Goal: Transaction & Acquisition: Purchase product/service

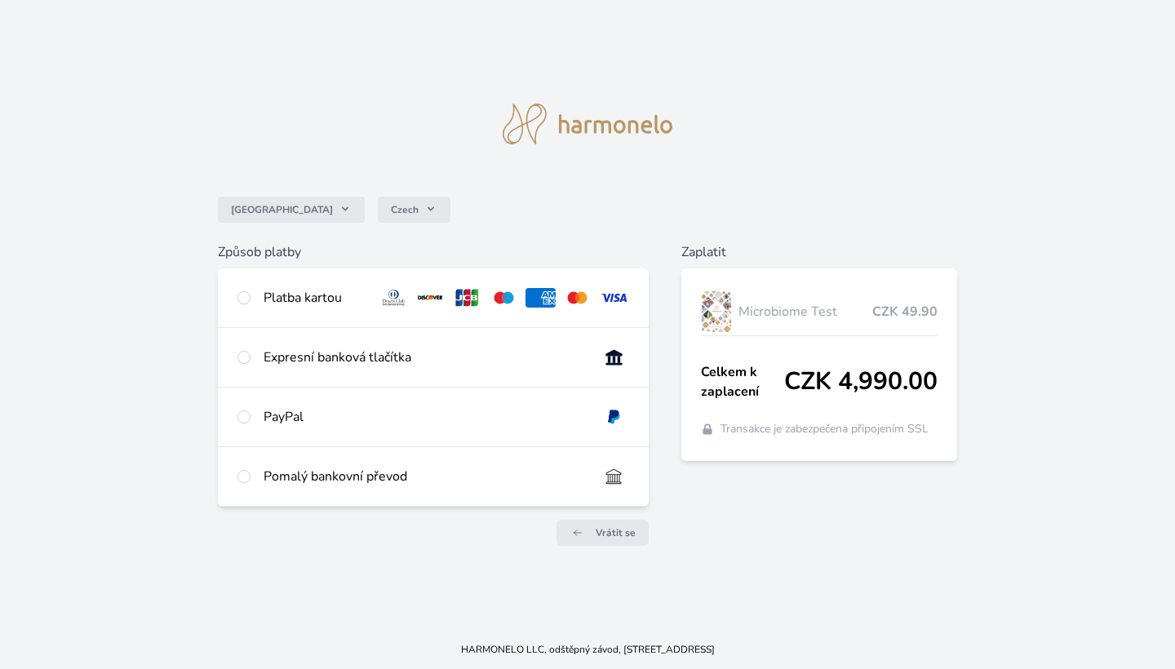
click at [246, 300] on input "radio" at bounding box center [243, 297] width 13 height 13
radio input "true"
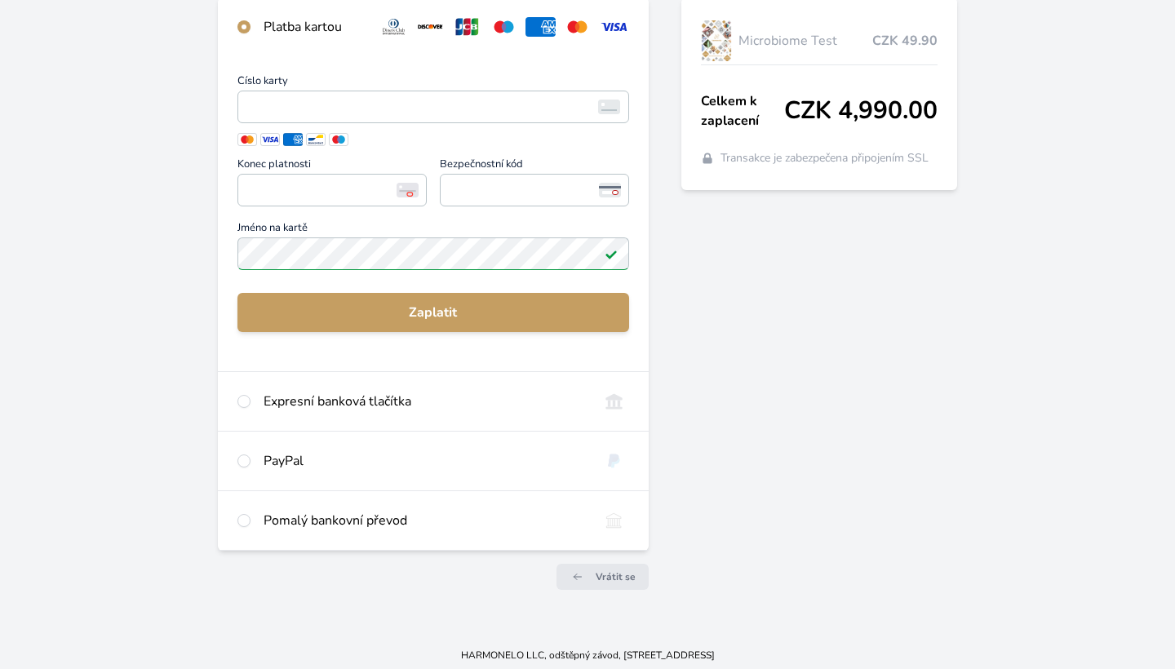
scroll to position [232, 0]
click at [244, 517] on input "radio" at bounding box center [243, 521] width 13 height 13
radio input "true"
radio input "false"
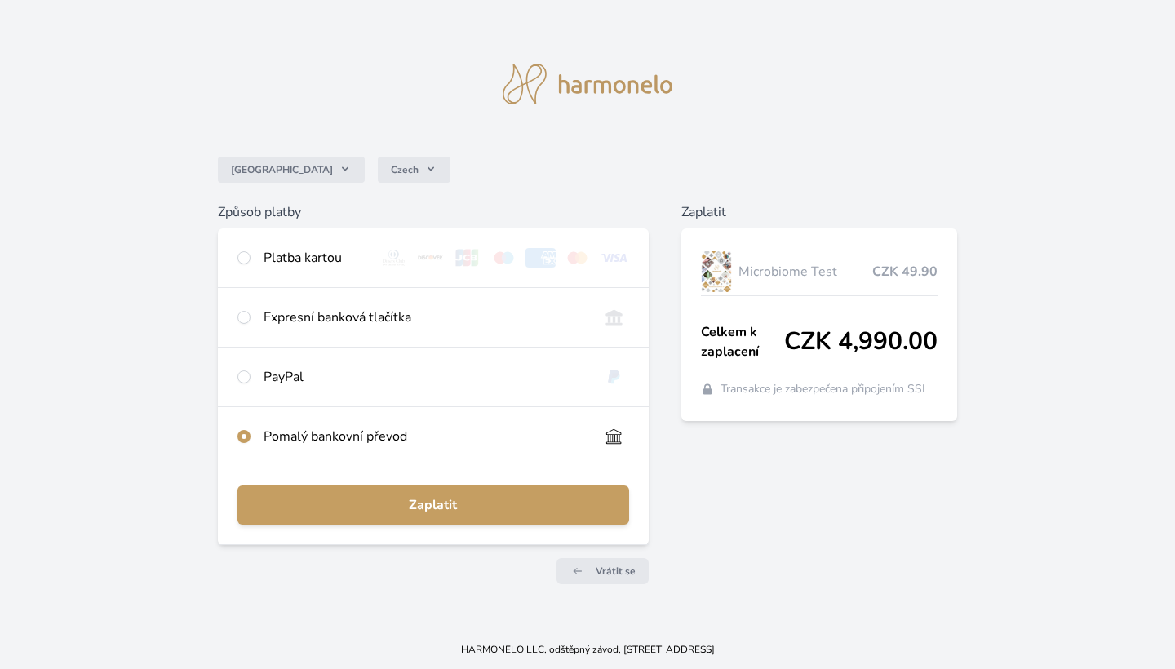
scroll to position [2, 0]
click at [244, 378] on input "radio" at bounding box center [243, 376] width 13 height 13
radio input "true"
radio input "false"
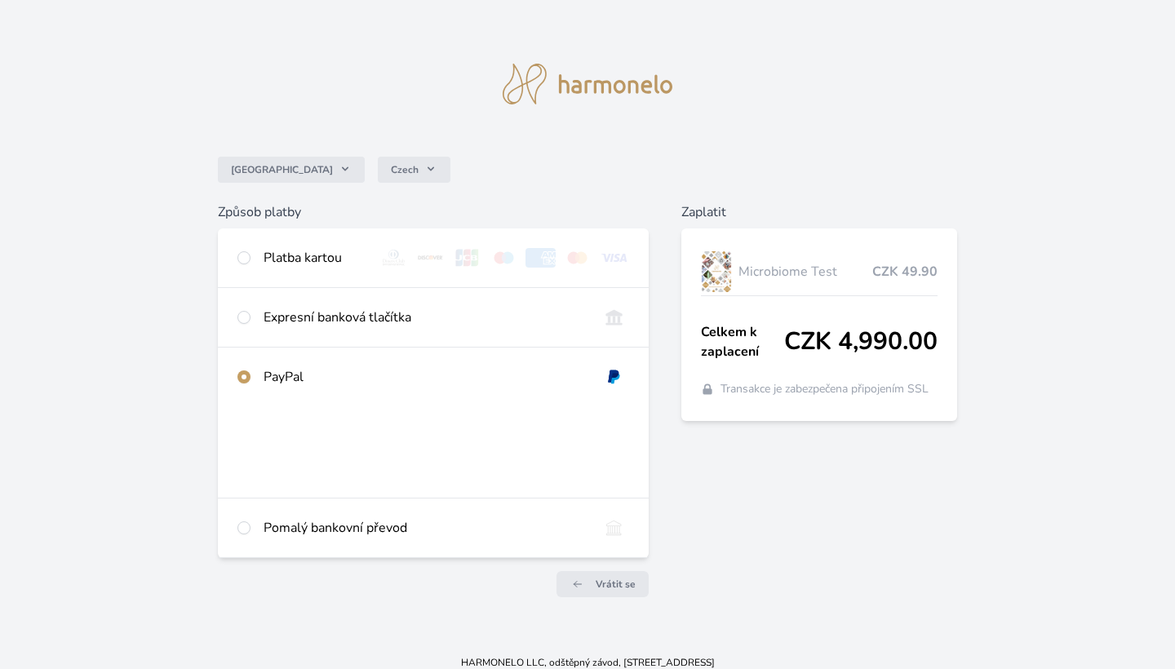
click at [244, 316] on input "radio" at bounding box center [243, 317] width 13 height 13
radio input "true"
radio input "false"
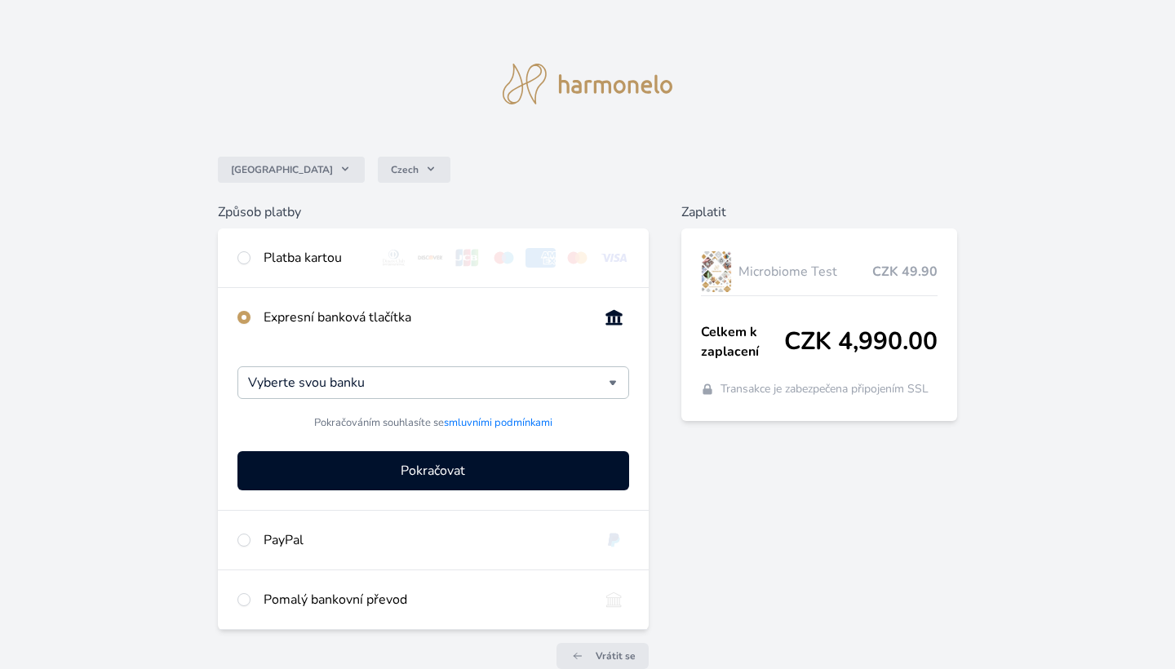
click at [242, 255] on input "radio" at bounding box center [243, 257] width 13 height 13
radio input "true"
radio input "false"
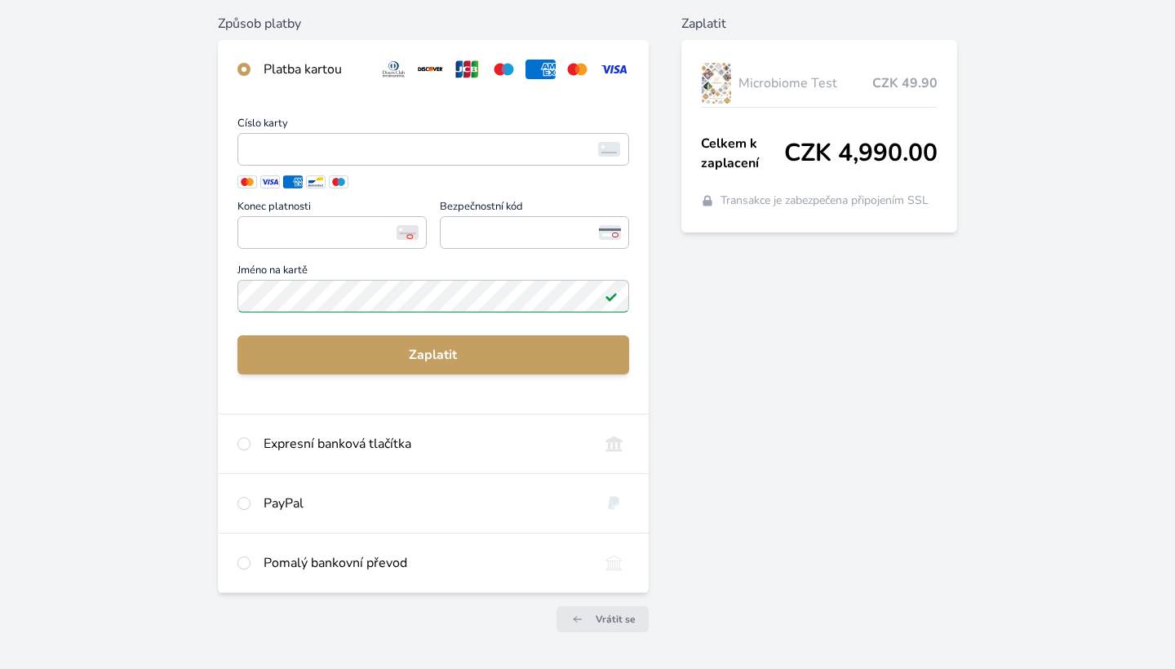
scroll to position [191, 0]
click at [370, 267] on span "Jméno na kartě" at bounding box center [433, 271] width 392 height 15
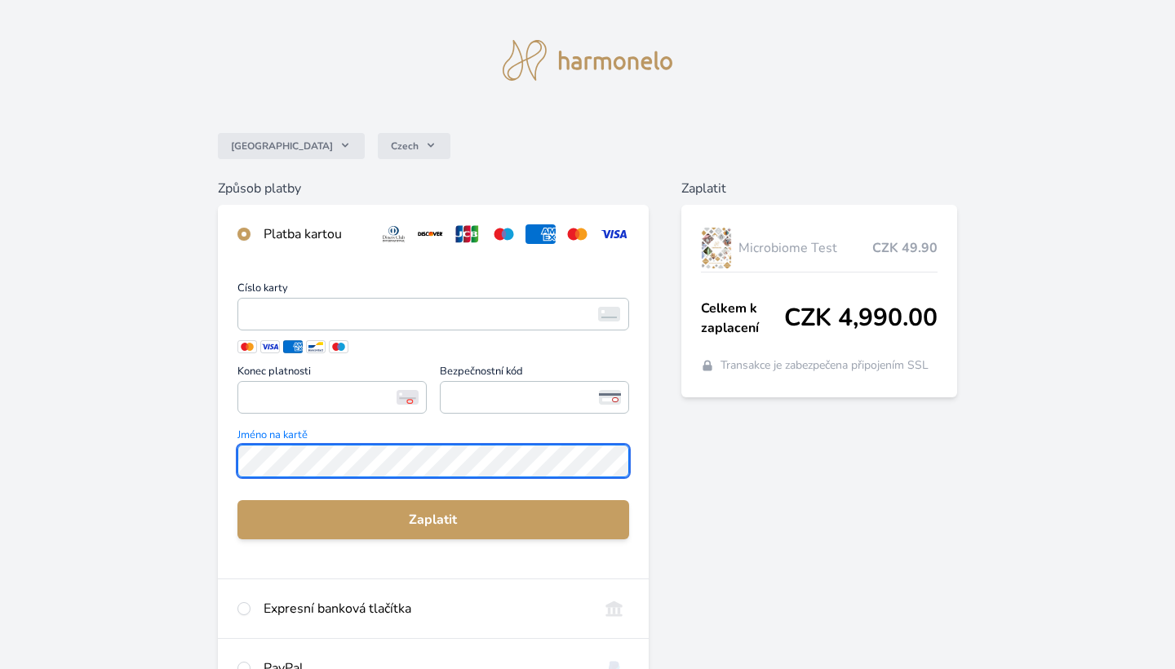
scroll to position [20, 0]
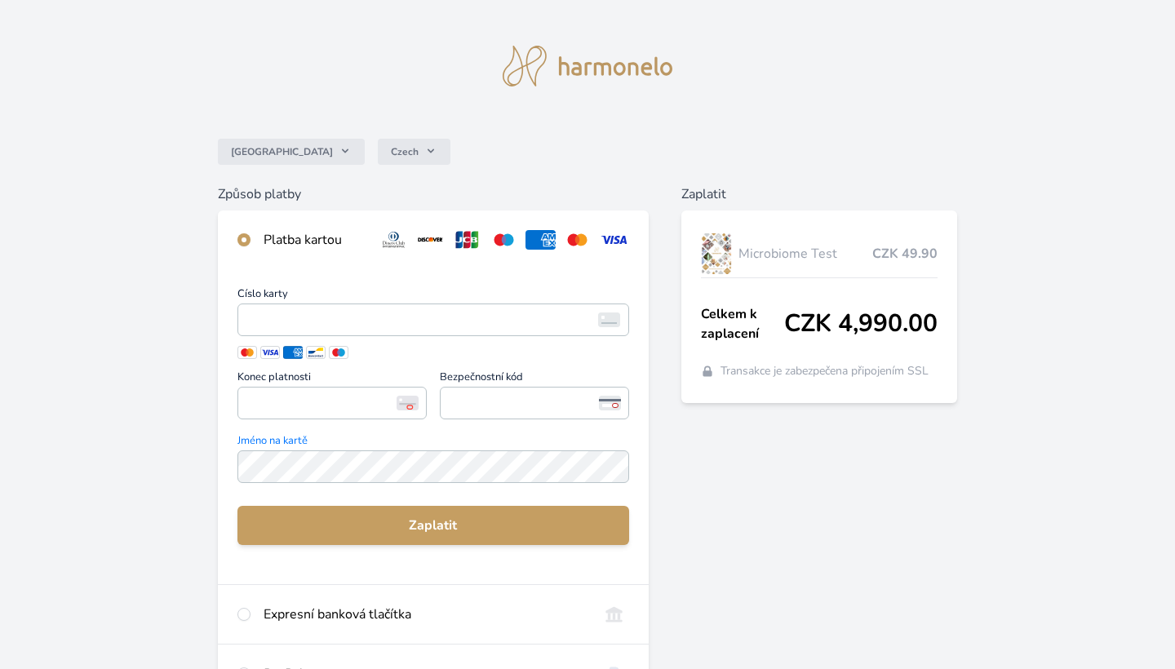
click at [247, 238] on input "radio" at bounding box center [243, 239] width 13 height 13
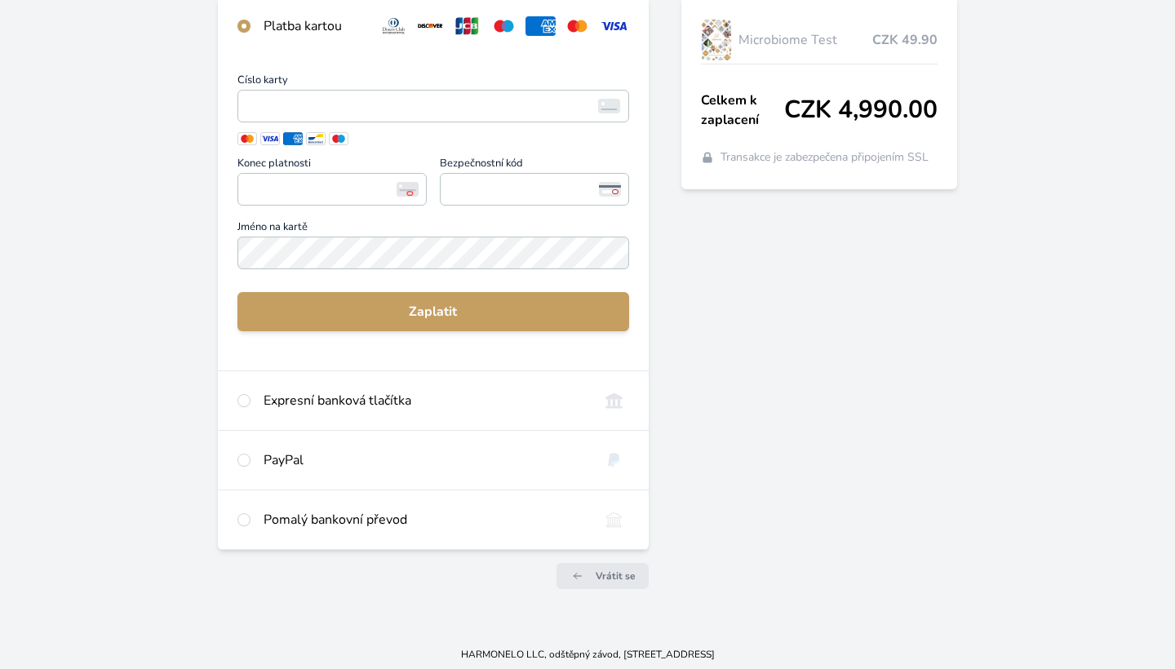
scroll to position [232, 0]
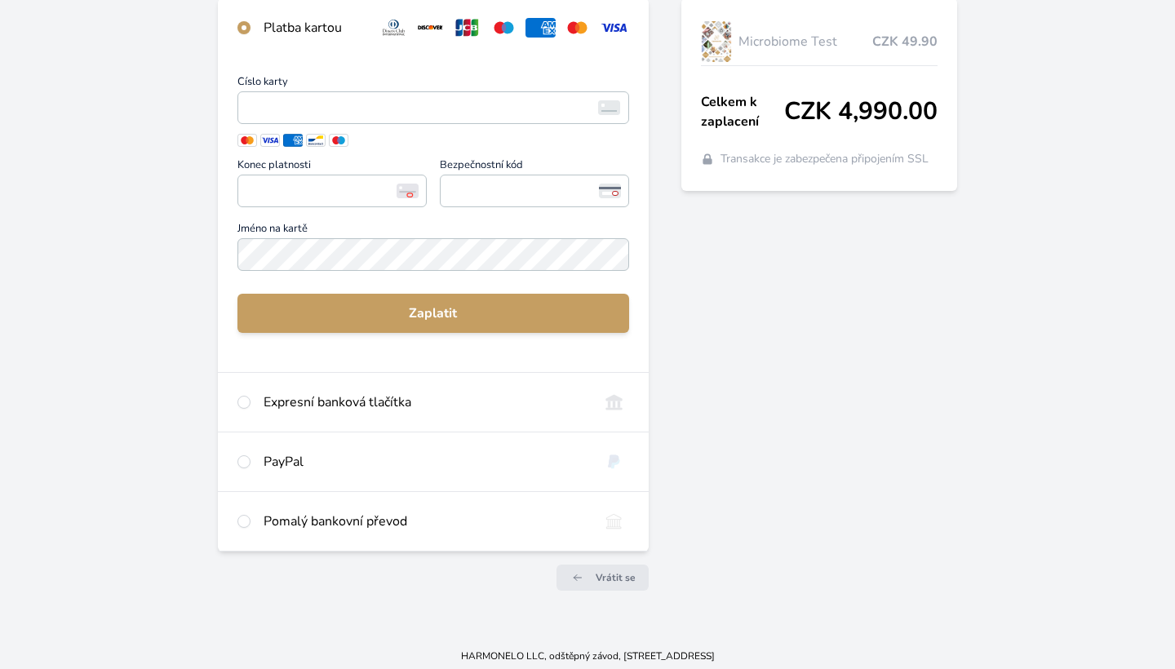
click at [312, 517] on div "Pomalý bankovní převod" at bounding box center [425, 522] width 322 height 20
radio input "false"
radio input "true"
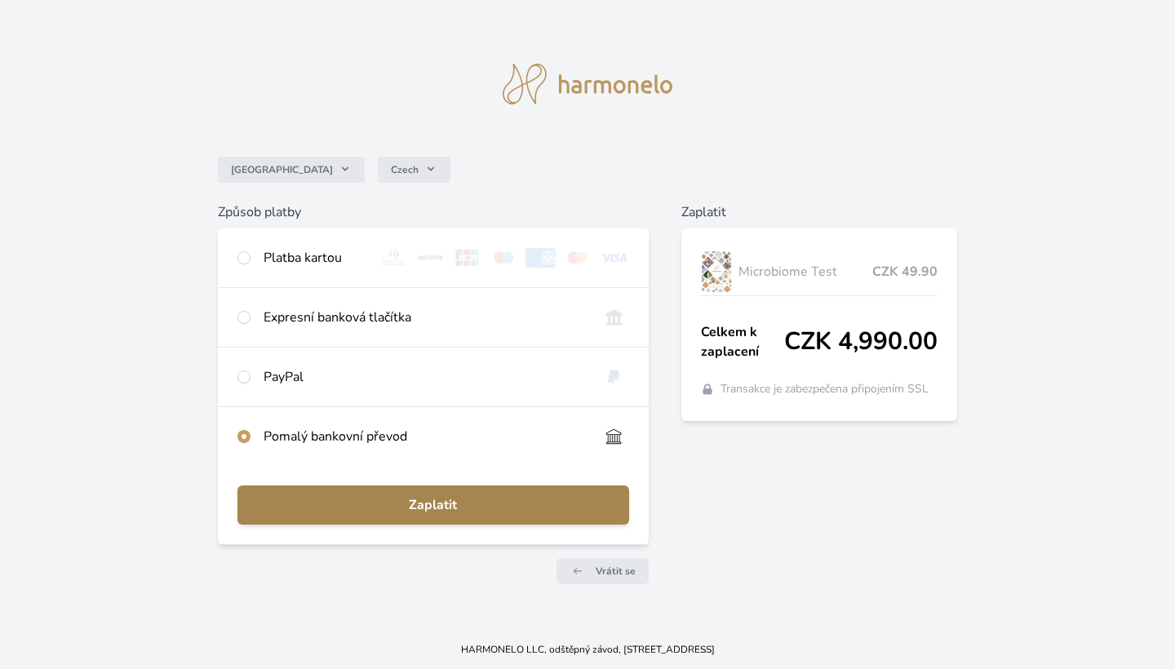
scroll to position [2, 0]
click at [424, 507] on span "Zaplatit" at bounding box center [434, 505] width 366 height 20
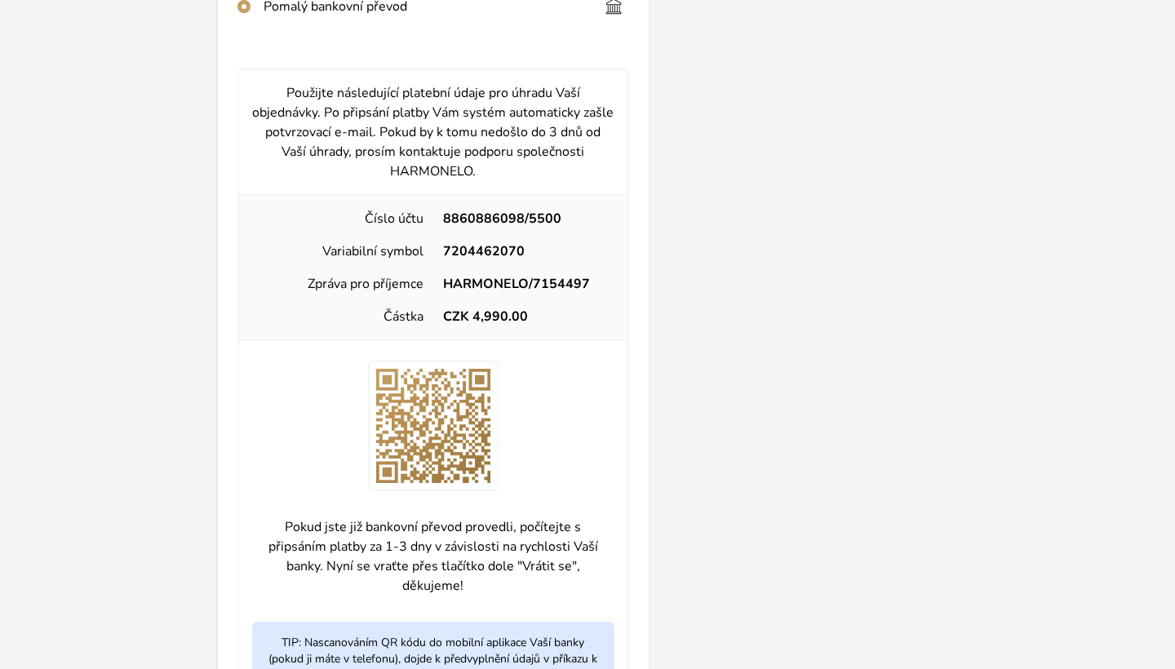
scroll to position [449, 0]
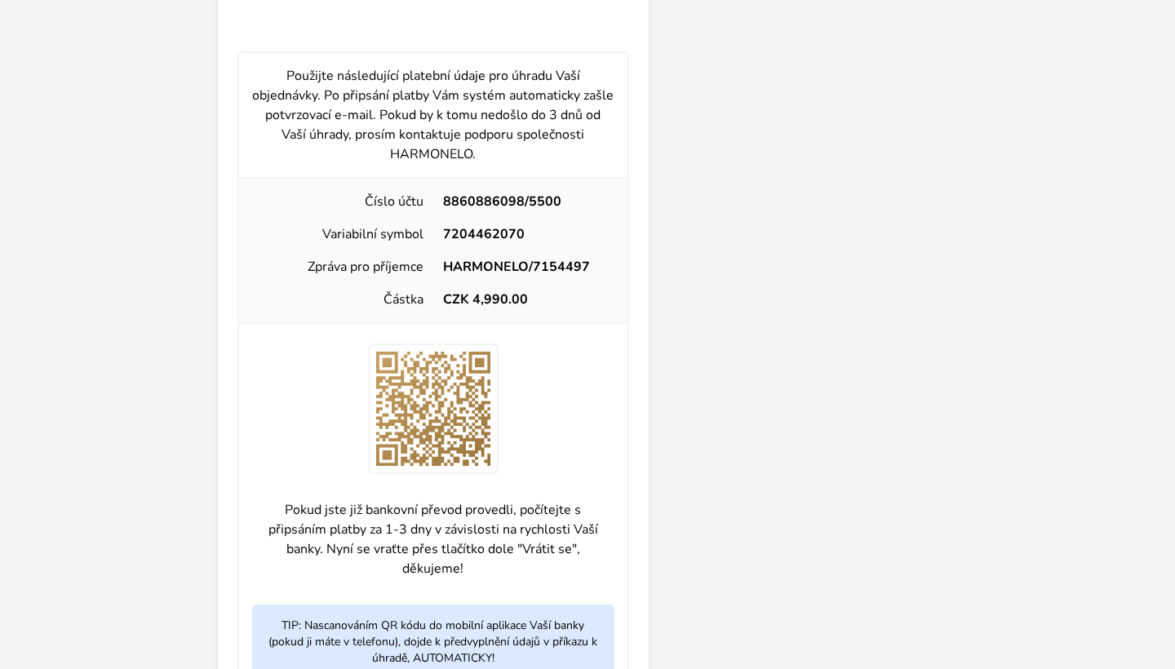
click at [1005, 372] on div "Česko Czech Způsob platby Platba kartou Číslo karty <p>Your browser does not su…" at bounding box center [587, 182] width 1175 height 1262
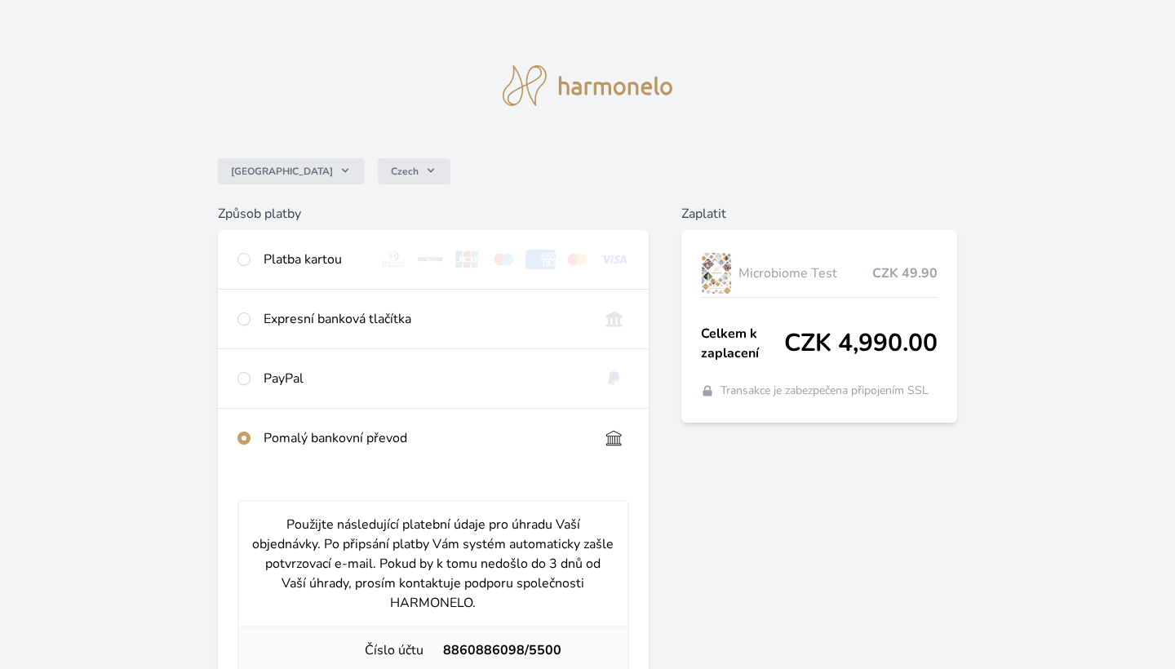
scroll to position [0, 0]
